Goal: Information Seeking & Learning: Stay updated

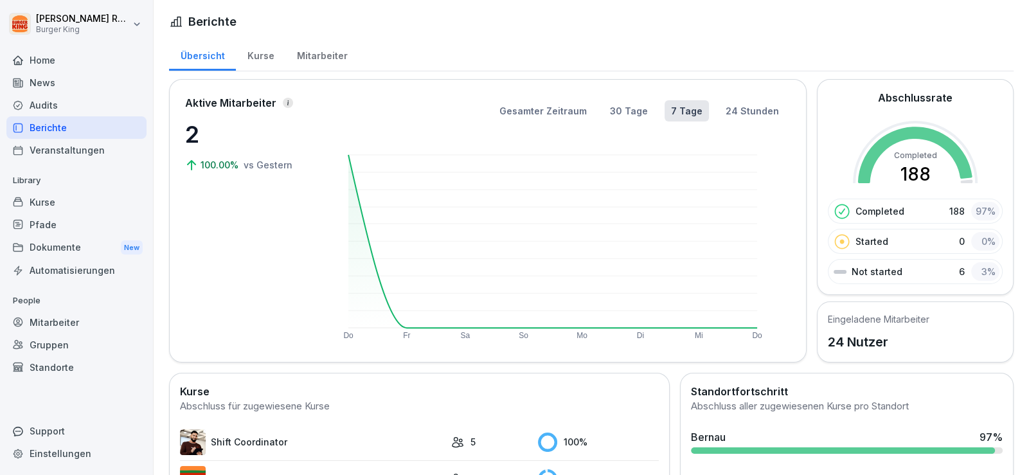
click at [93, 86] on div "News" at bounding box center [76, 82] width 140 height 23
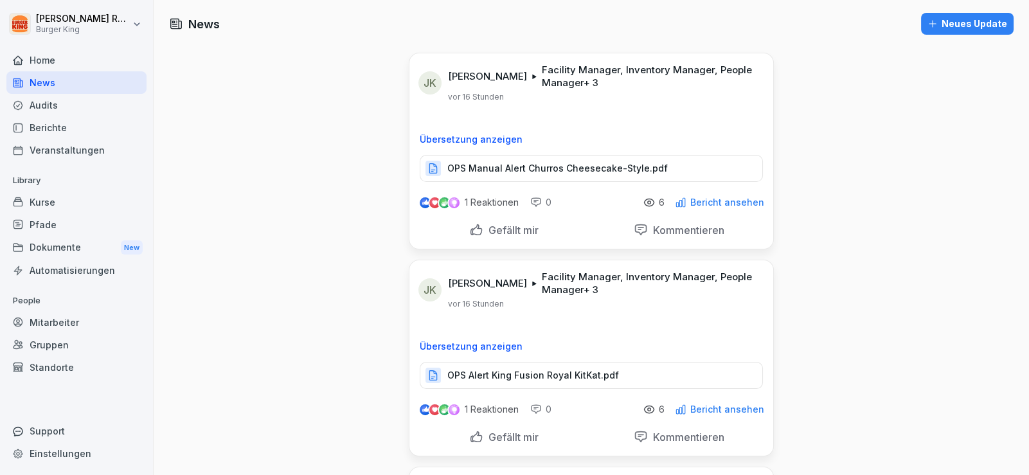
click at [586, 170] on p "OPS Manual Alert Churros Cheesecake-Style.pdf" at bounding box center [557, 168] width 221 height 13
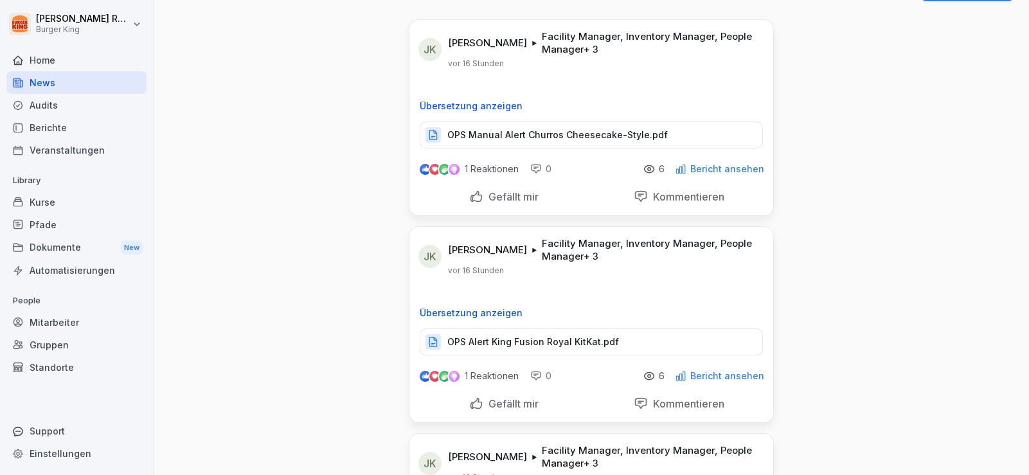
scroll to position [64, 0]
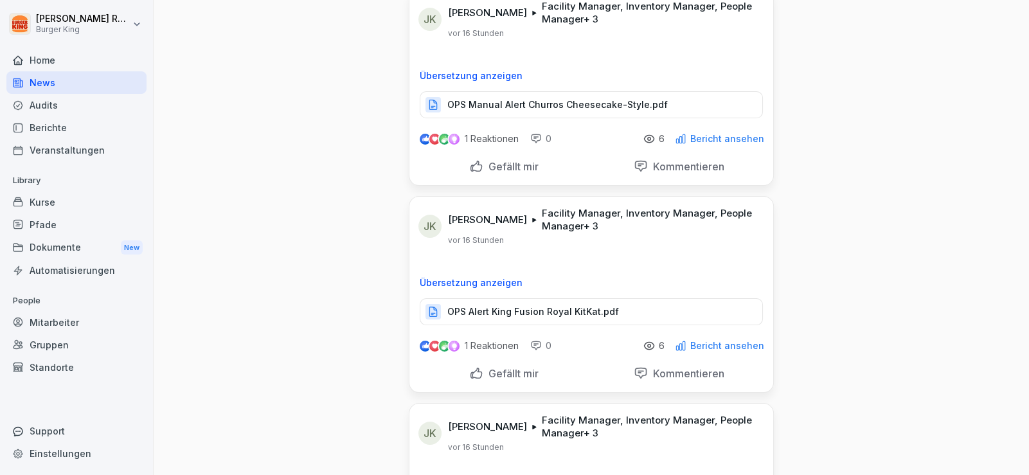
click at [571, 316] on p "OPS Alert King Fusion Royal KitKat.pdf" at bounding box center [533, 311] width 172 height 13
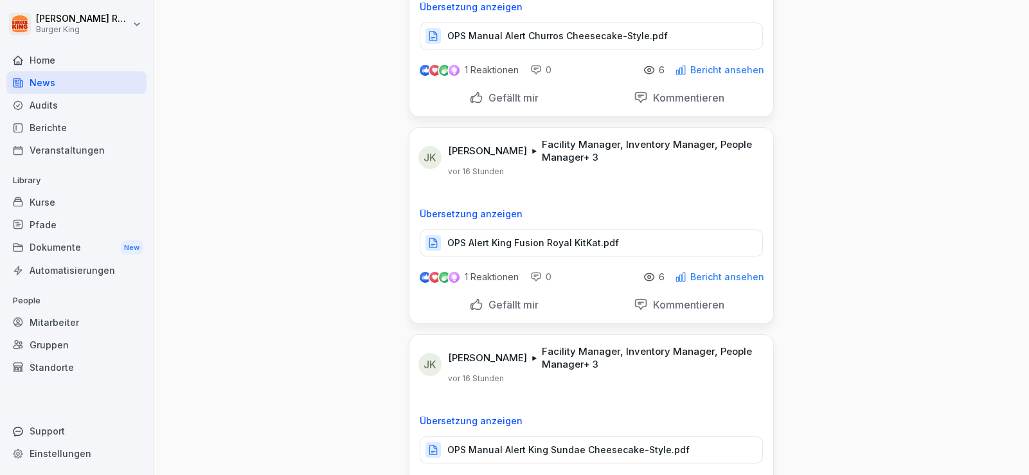
scroll to position [257, 0]
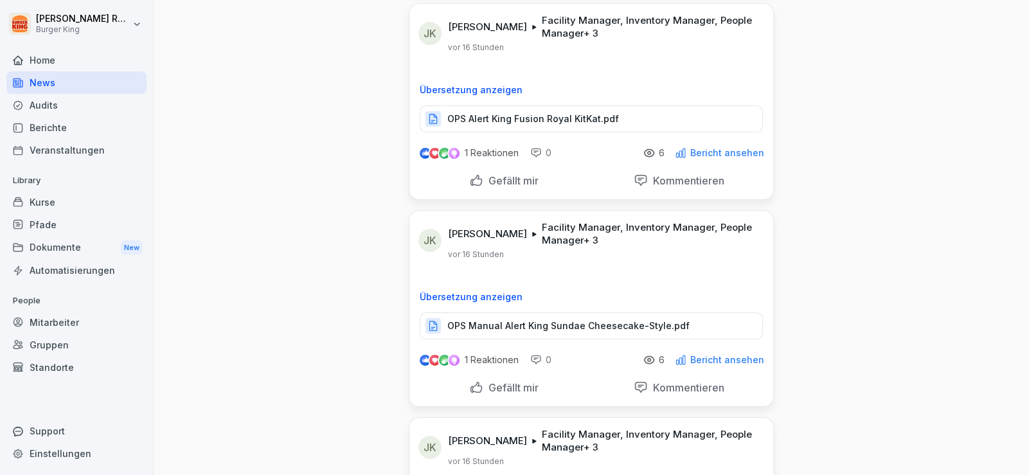
click at [585, 322] on p "OPS Manual Alert King Sundae Cheesecake-Style.pdf" at bounding box center [568, 326] width 242 height 13
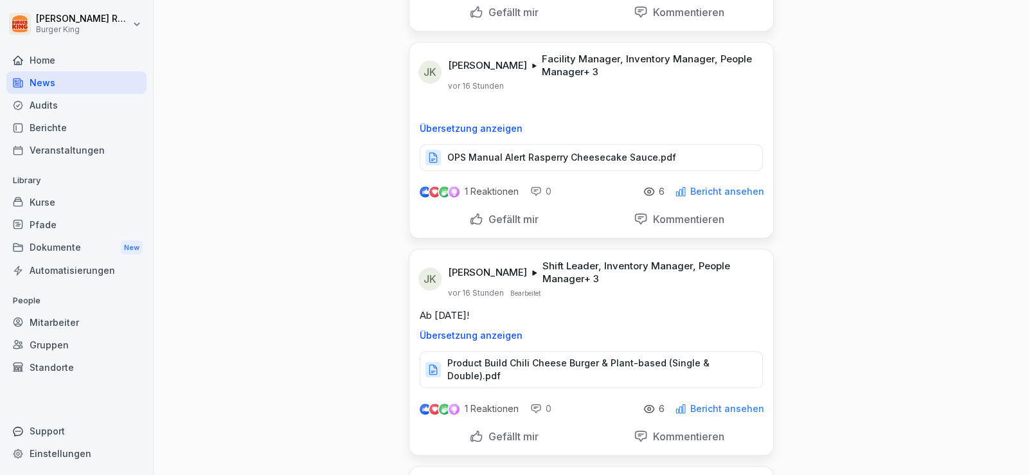
scroll to position [1285, 0]
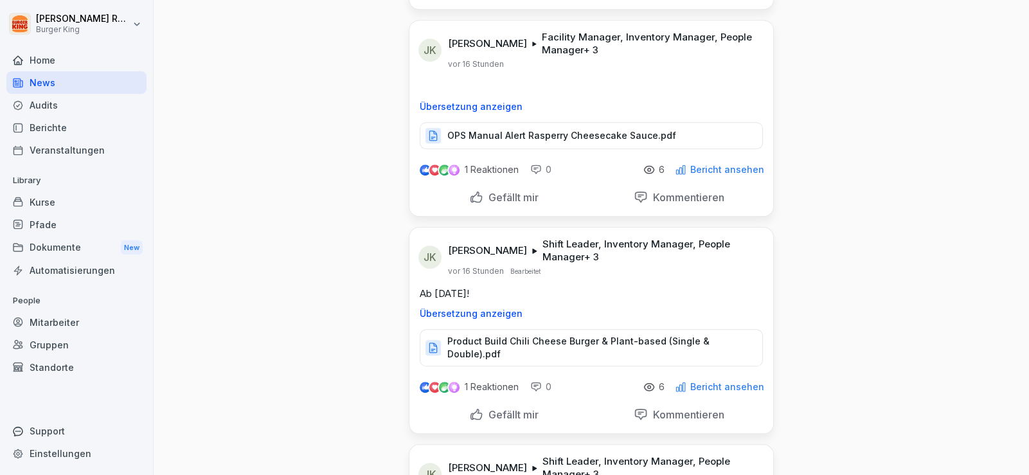
click at [514, 340] on p "Product Build Chili Cheese Burger & Plant-based (Single & Double).pdf" at bounding box center [598, 348] width 302 height 26
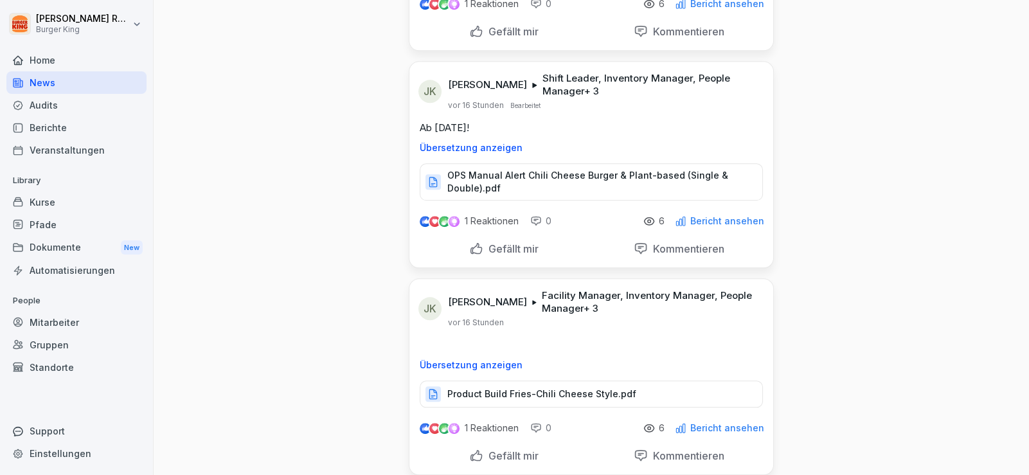
scroll to position [1736, 0]
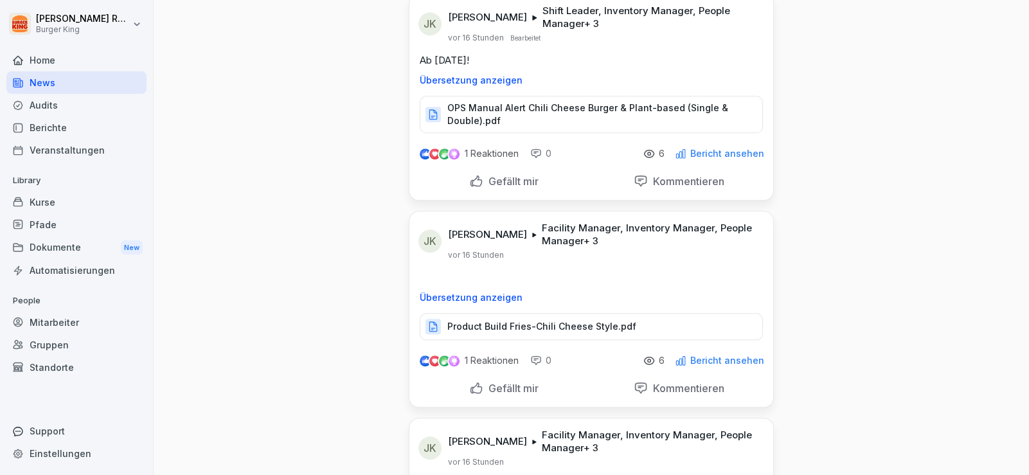
click at [568, 320] on p "Product Build Fries-Chili Cheese Style.pdf" at bounding box center [541, 326] width 189 height 13
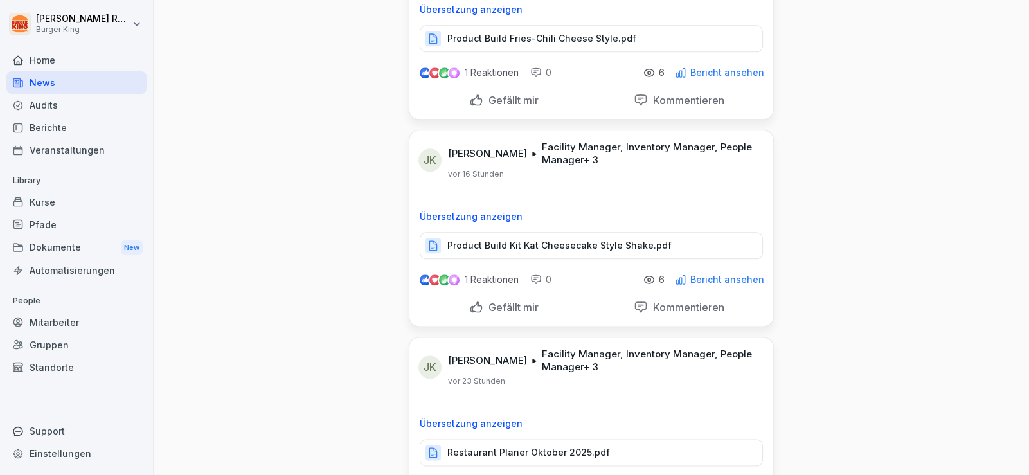
scroll to position [2057, 0]
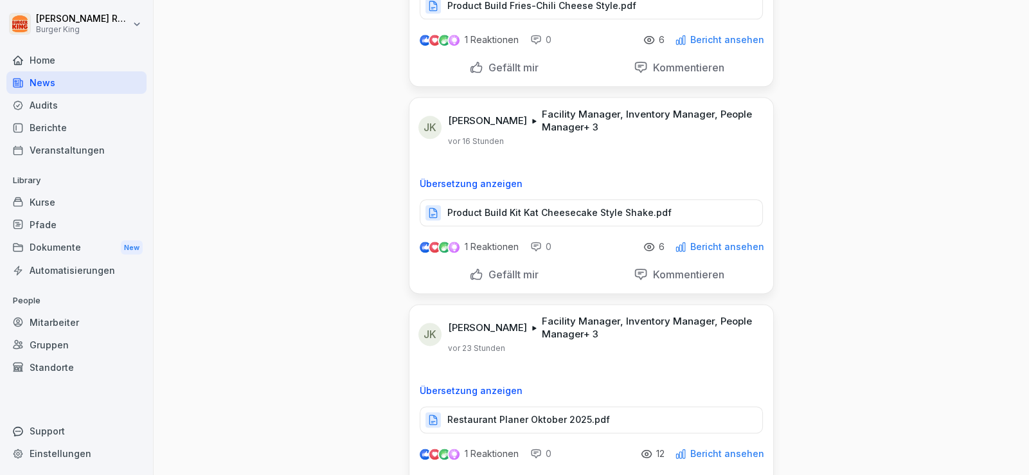
click at [601, 206] on p "Product Build Kit Kat Cheesecake Style Shake.pdf" at bounding box center [559, 212] width 224 height 13
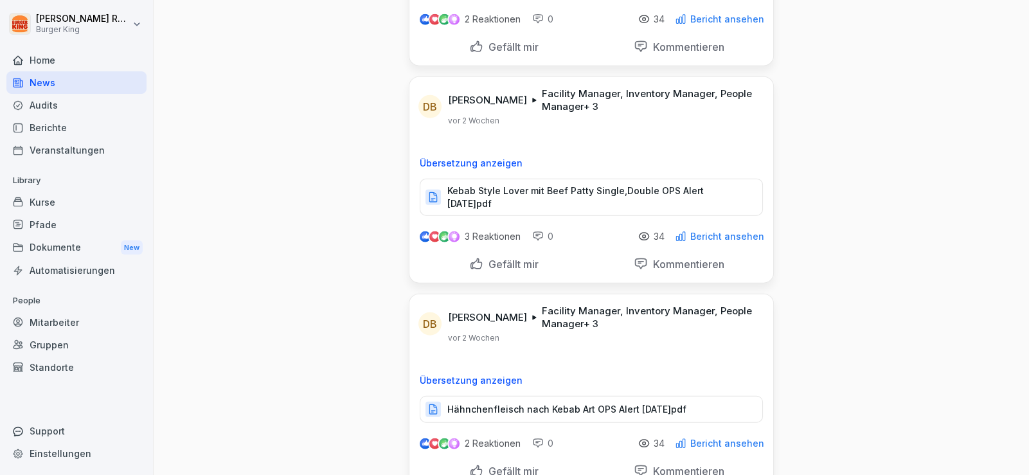
scroll to position [3497, 0]
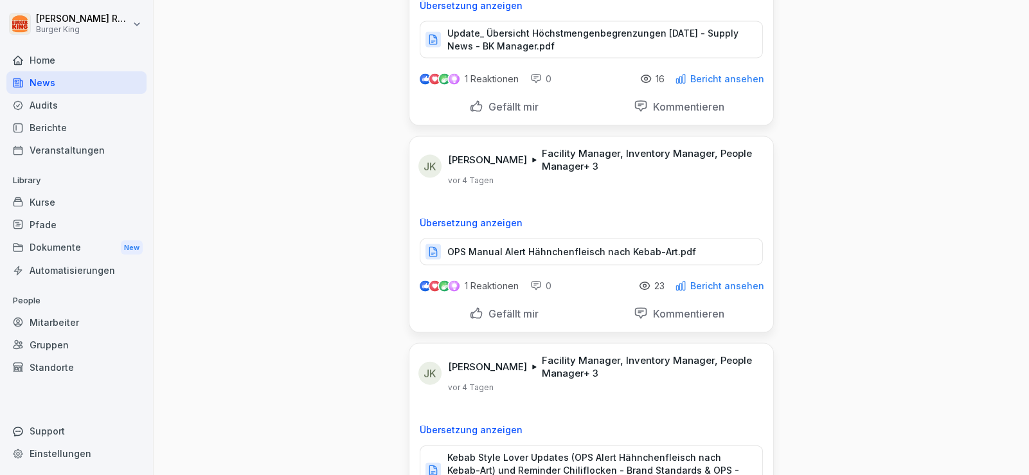
click at [572, 246] on p "OPS Manual Alert Hähnchenfleisch nach Kebab-Art.pdf" at bounding box center [571, 252] width 249 height 13
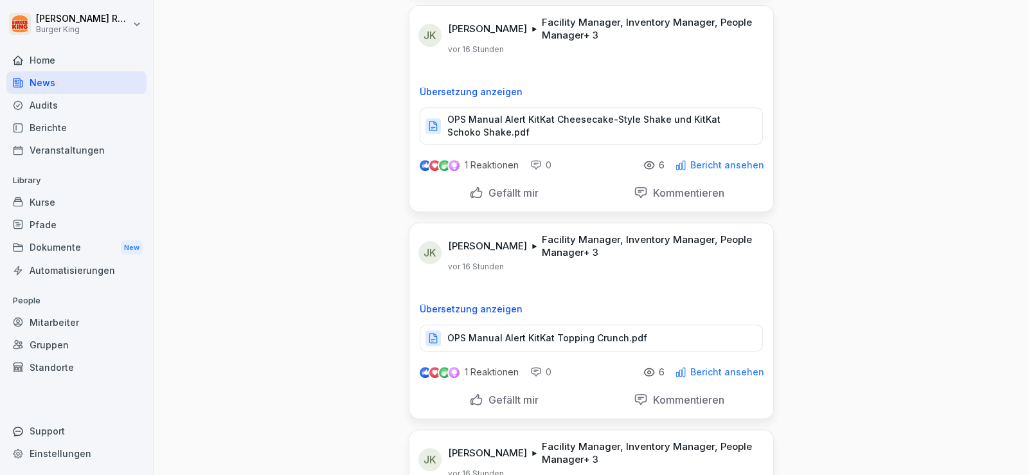
scroll to position [219, 0]
